Goal: Find specific page/section

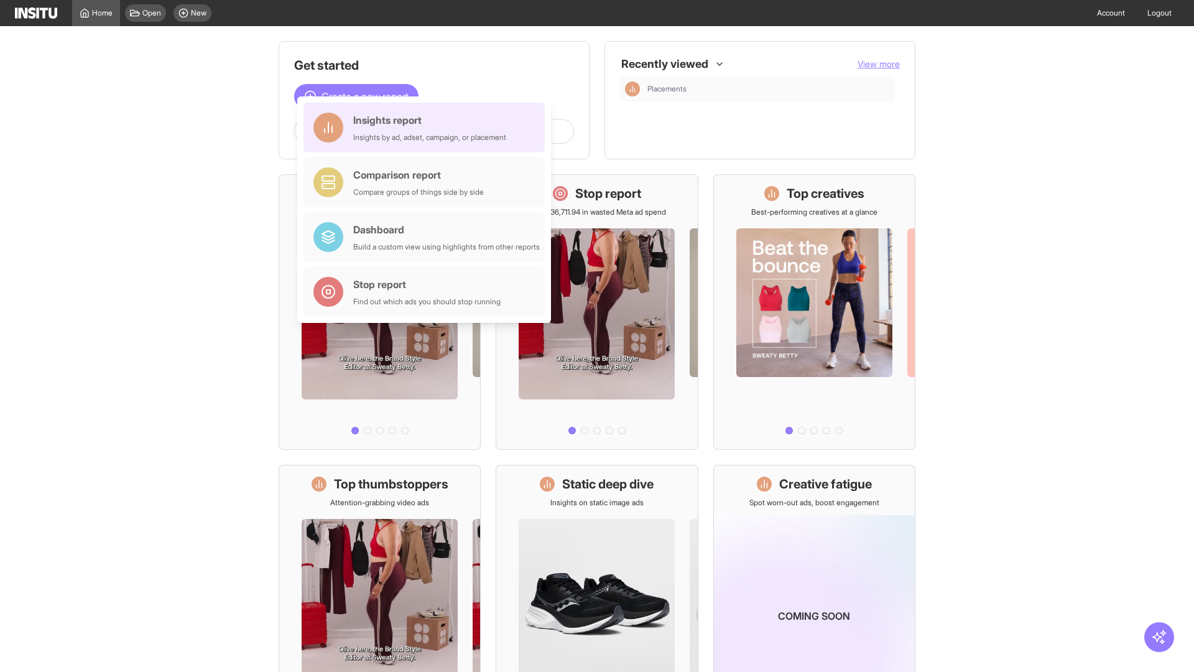
click at [427, 127] on div "Insights report Insights by ad, adset, campaign, or placement" at bounding box center [429, 128] width 153 height 30
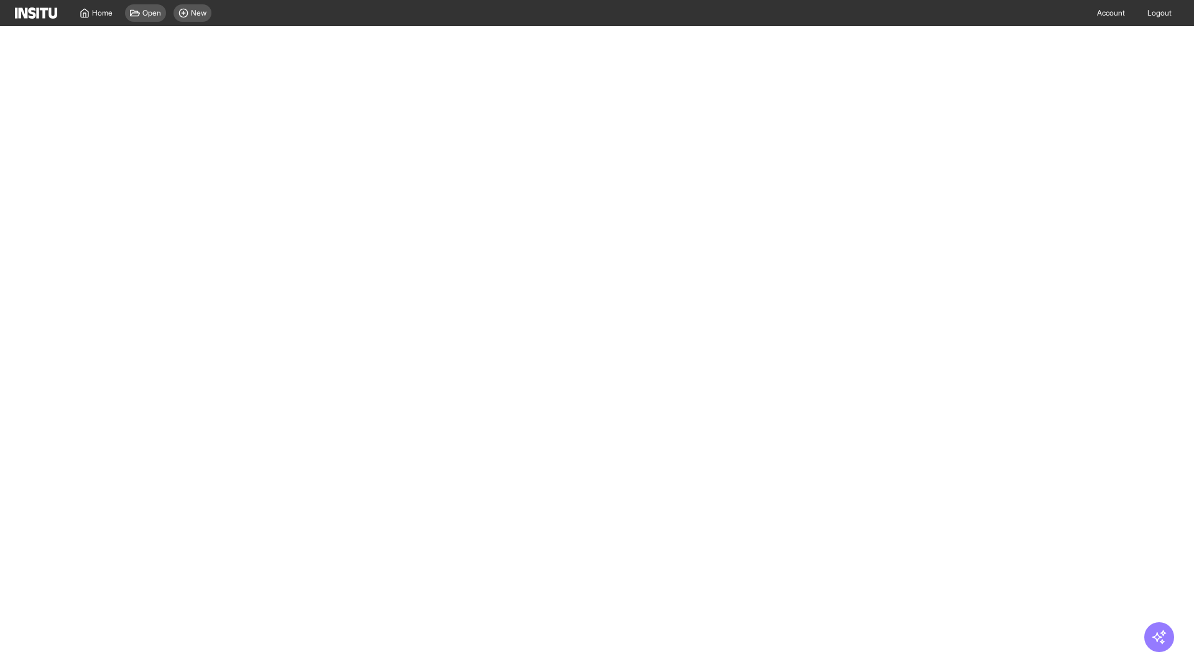
select select "**"
